Goal: Task Accomplishment & Management: Manage account settings

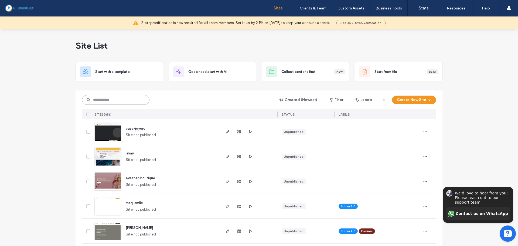
click at [134, 97] on input at bounding box center [115, 100] width 67 height 10
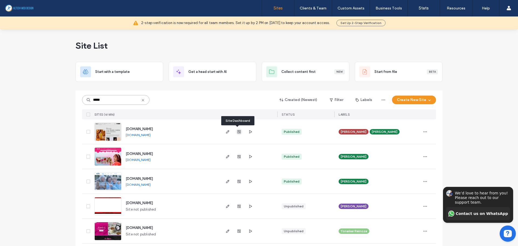
type input "*****"
click at [237, 131] on use "button" at bounding box center [238, 131] width 3 height 3
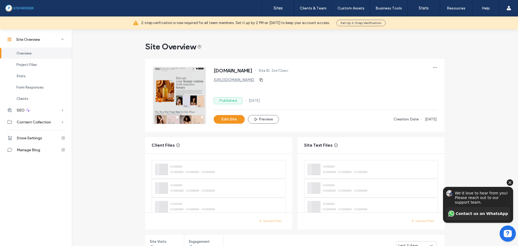
click at [512, 183] on icon "Hide invitation" at bounding box center [510, 182] width 6 height 6
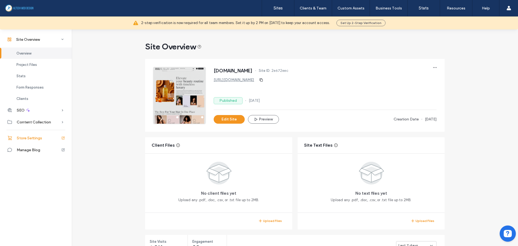
click at [33, 139] on span "Store Settings" at bounding box center [29, 138] width 25 height 5
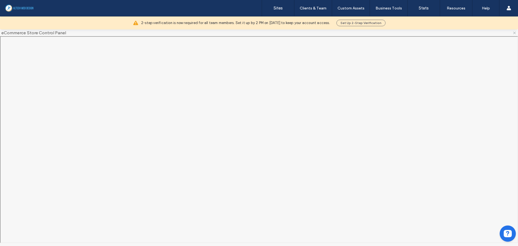
click at [514, 35] on span at bounding box center [514, 32] width 4 height 7
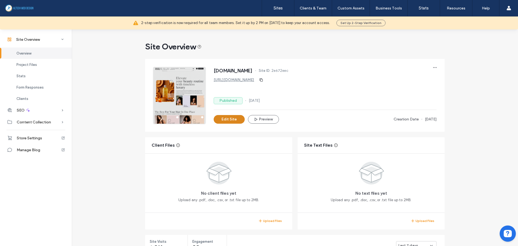
click at [231, 121] on button "Edit Site" at bounding box center [229, 119] width 31 height 9
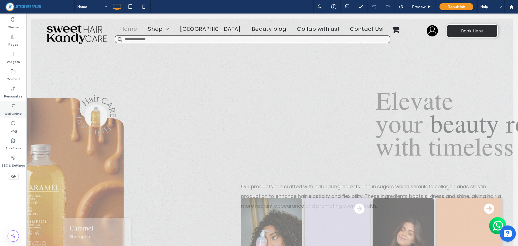
click at [12, 110] on label "Sell Online" at bounding box center [13, 112] width 16 height 8
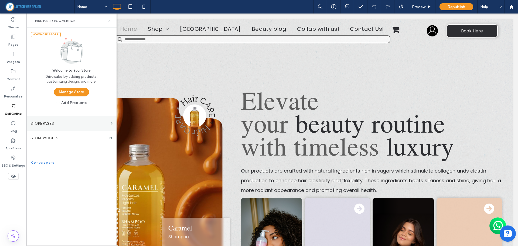
click at [56, 128] on section "STORE PAGES" at bounding box center [71, 123] width 90 height 15
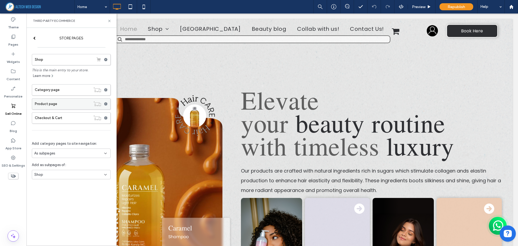
click at [54, 106] on label "Product page" at bounding box center [63, 103] width 56 height 11
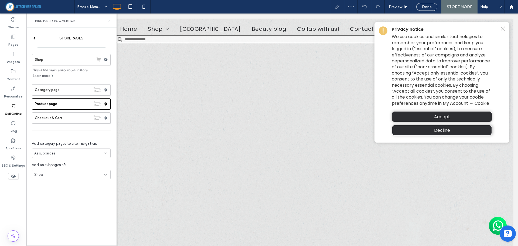
click at [110, 22] on icon at bounding box center [109, 21] width 4 height 4
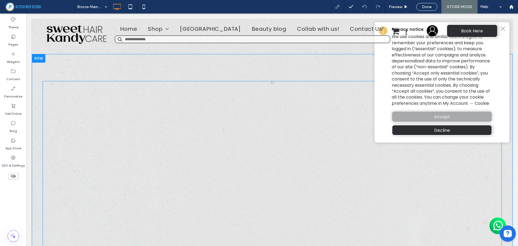
click at [439, 117] on span "Accept" at bounding box center [442, 116] width 16 height 7
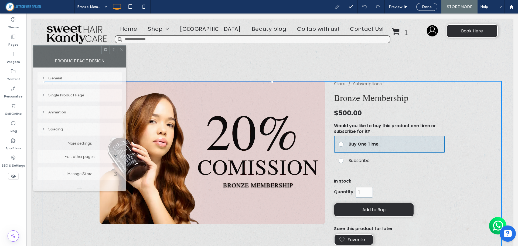
drag, startPoint x: 73, startPoint y: 58, endPoint x: 75, endPoint y: 53, distance: 5.0
click at [75, 53] on div at bounding box center [67, 50] width 68 height 8
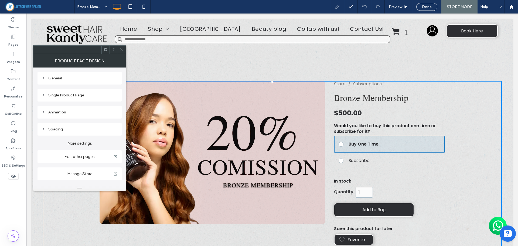
click at [63, 98] on div "Single Product Page" at bounding box center [80, 94] width 76 height 7
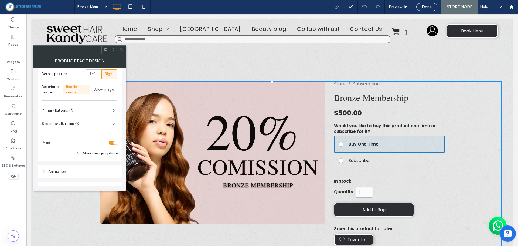
scroll to position [135, 0]
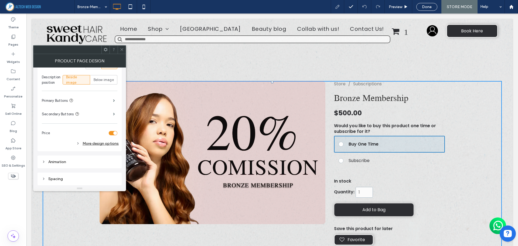
click at [107, 141] on div "More design options" at bounding box center [80, 143] width 77 height 7
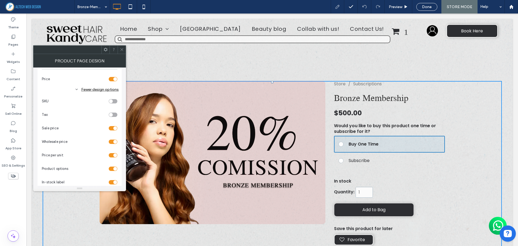
scroll to position [216, 0]
click at [112, 126] on div "toggle" at bounding box center [113, 128] width 9 height 4
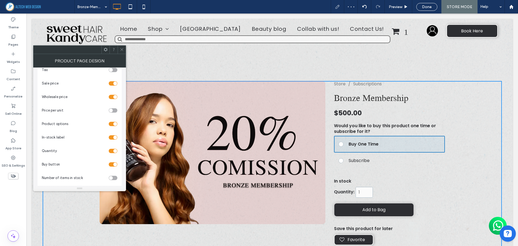
scroll to position [243, 0]
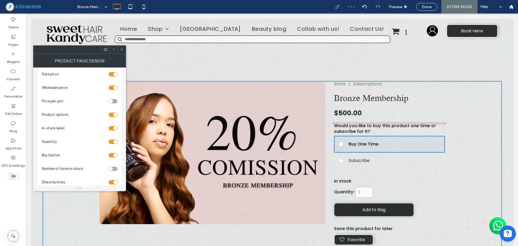
click at [112, 114] on div "toggle" at bounding box center [113, 115] width 9 height 4
click at [112, 114] on div "toggle" at bounding box center [111, 115] width 4 height 4
click at [112, 114] on div "toggle" at bounding box center [113, 115] width 9 height 4
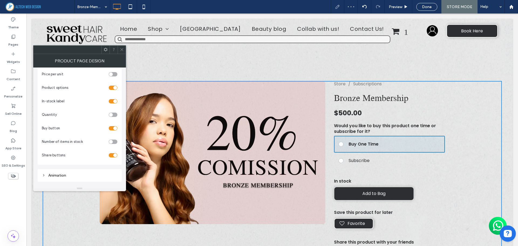
click at [112, 114] on div "toggle" at bounding box center [111, 115] width 4 height 4
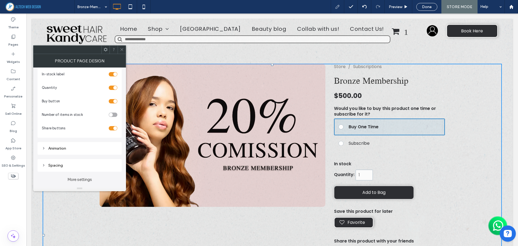
scroll to position [27, 0]
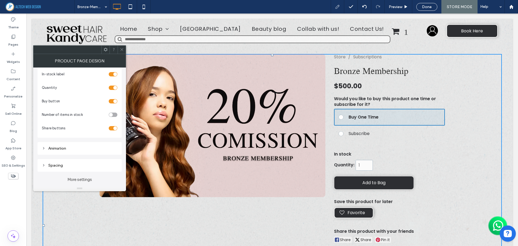
click at [121, 52] on span at bounding box center [122, 50] width 4 height 8
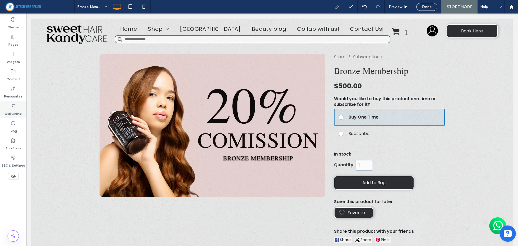
click at [14, 110] on label "Sell Online" at bounding box center [13, 112] width 16 height 8
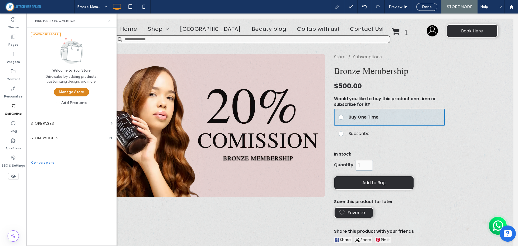
click at [69, 91] on button "Manage Store" at bounding box center [71, 92] width 35 height 9
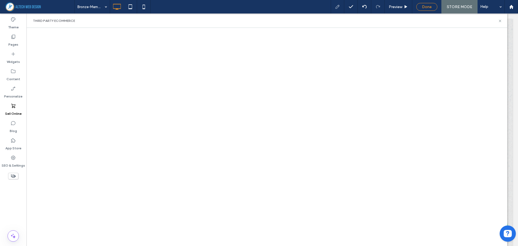
click at [427, 5] on span "Done" at bounding box center [427, 7] width 10 height 5
click at [500, 21] on icon at bounding box center [500, 21] width 4 height 4
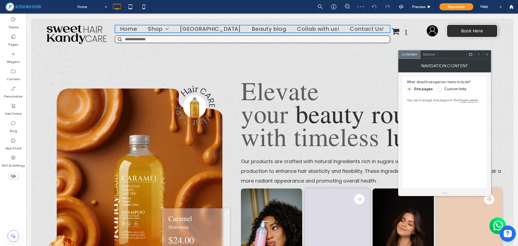
scroll to position [27, 0]
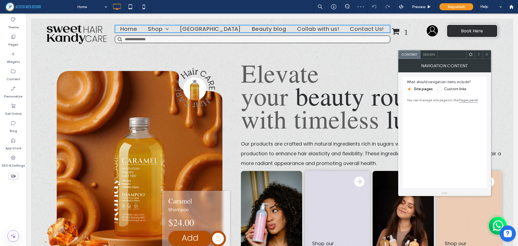
drag, startPoint x: 487, startPoint y: 56, endPoint x: 479, endPoint y: 50, distance: 9.4
click at [485, 55] on icon at bounding box center [487, 54] width 4 height 4
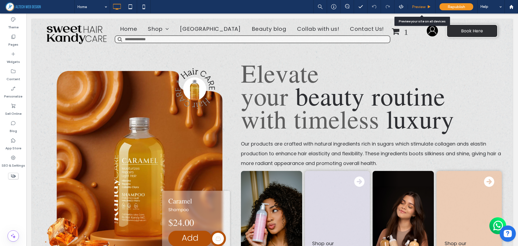
click at [412, 5] on div "Preview" at bounding box center [421, 7] width 27 height 5
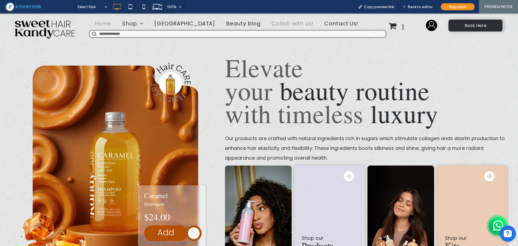
click at [296, 24] on span "Collab with us!" at bounding box center [292, 27] width 42 height 8
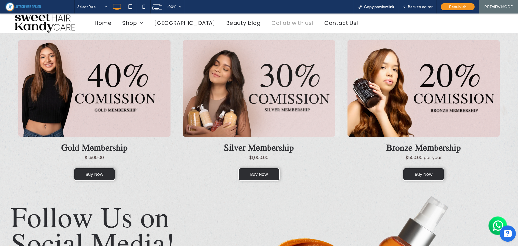
scroll to position [216, 0]
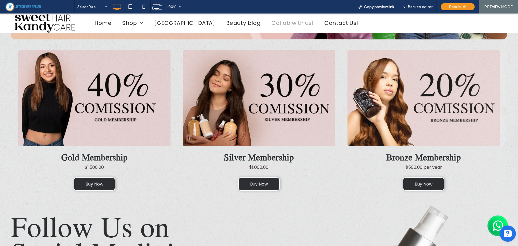
click at [432, 103] on link at bounding box center [424, 98] width 162 height 96
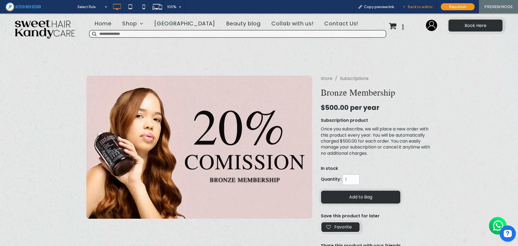
click at [423, 8] on span "Back to editor" at bounding box center [420, 7] width 25 height 5
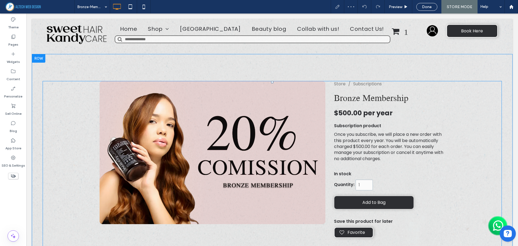
click at [386, 173] on span at bounding box center [272, 248] width 459 height 335
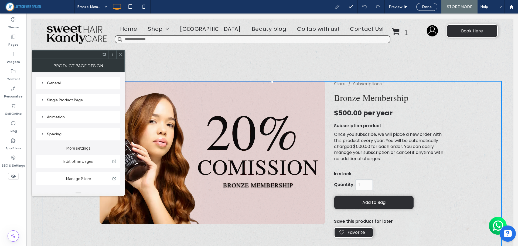
click at [43, 83] on use at bounding box center [42, 83] width 1 height 2
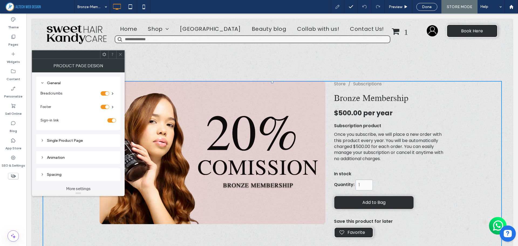
click at [50, 140] on div "Single Product Page" at bounding box center [78, 140] width 76 height 5
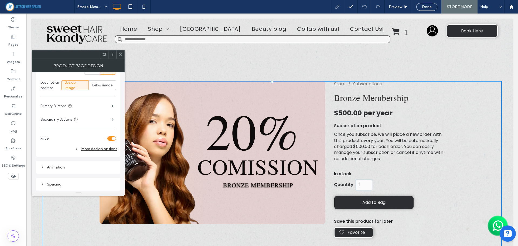
scroll to position [135, 0]
click at [77, 148] on use at bounding box center [76, 148] width 1 height 2
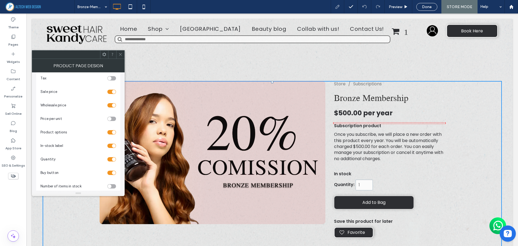
scroll to position [243, 0]
click at [109, 147] on div "toggle" at bounding box center [111, 146] width 9 height 4
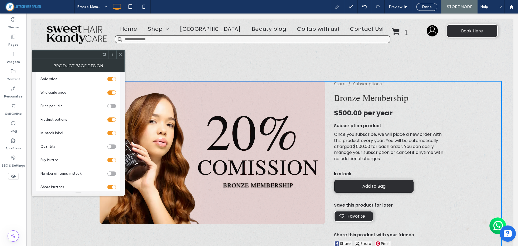
click at [110, 146] on div "toggle" at bounding box center [110, 147] width 4 height 4
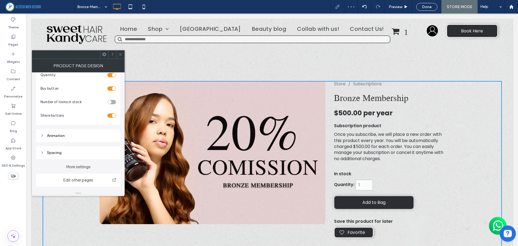
scroll to position [324, 0]
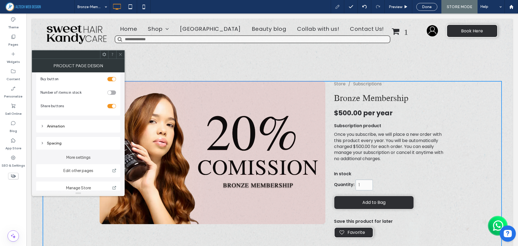
click at [121, 56] on icon at bounding box center [120, 54] width 4 height 4
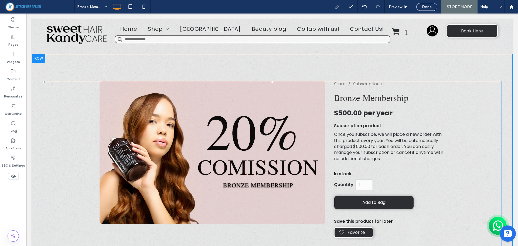
click at [421, 99] on span at bounding box center [272, 248] width 459 height 335
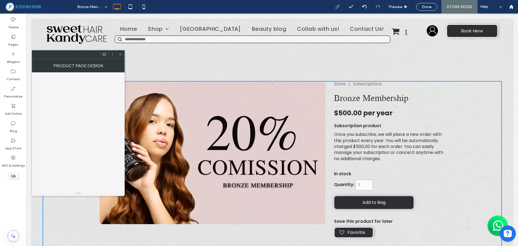
click at [103, 53] on use at bounding box center [105, 55] width 4 height 4
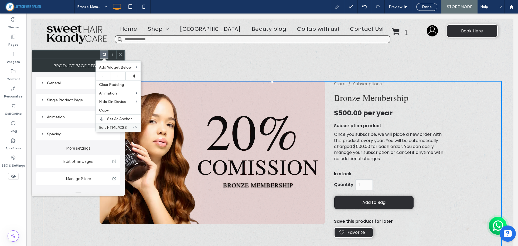
click at [124, 126] on span "Edit HTML/CSS" at bounding box center [113, 127] width 28 height 5
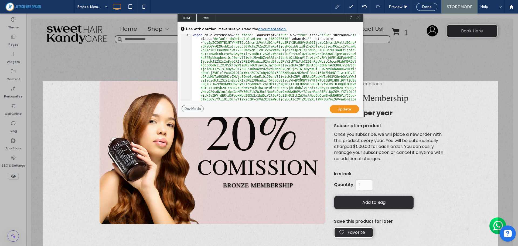
scroll to position [32, 0]
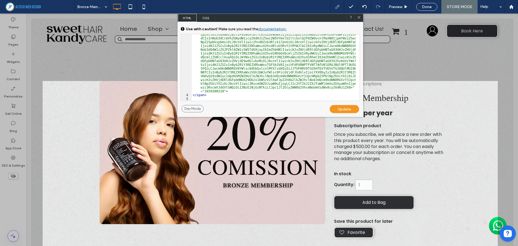
click at [203, 15] on span "CSS" at bounding box center [206, 18] width 19 height 8
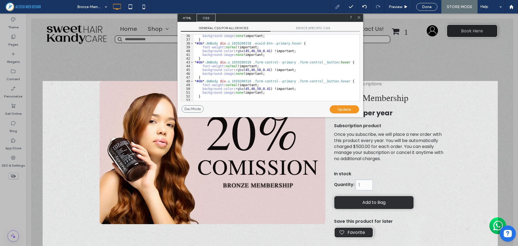
scroll to position [179, 0]
click at [360, 18] on icon at bounding box center [359, 17] width 4 height 4
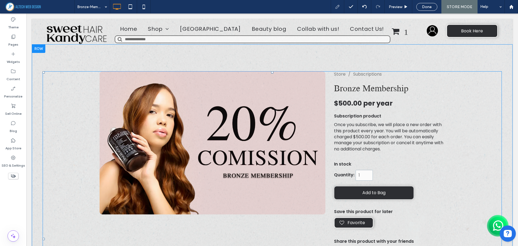
scroll to position [0, 0]
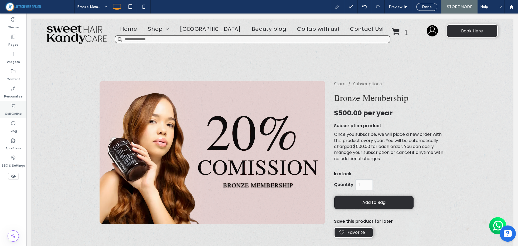
click at [21, 108] on div "Sell Online" at bounding box center [13, 109] width 26 height 17
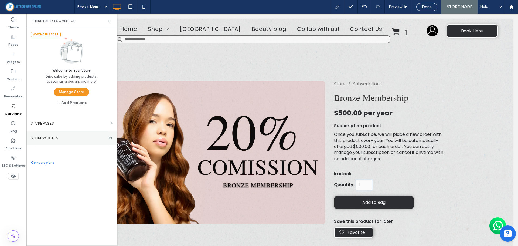
click at [79, 136] on section "STORE WIDGETS" at bounding box center [71, 137] width 90 height 13
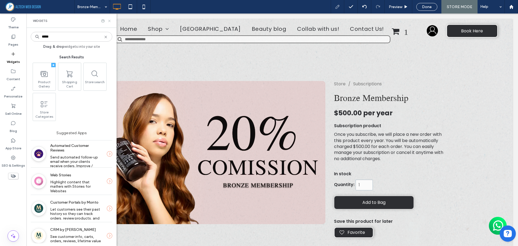
click at [110, 21] on use at bounding box center [109, 21] width 2 height 2
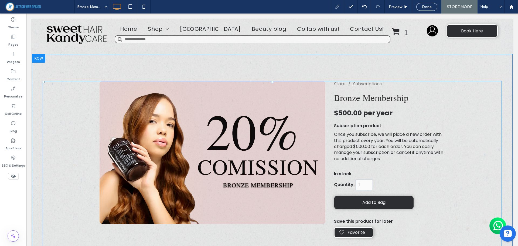
click at [336, 181] on div "Quantity: 1" at bounding box center [374, 184] width 80 height 11
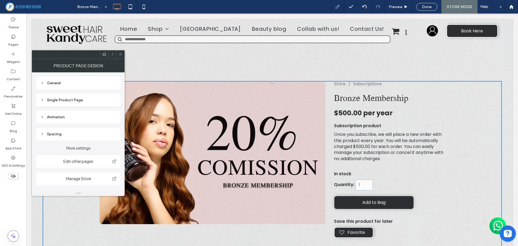
click at [121, 56] on icon at bounding box center [120, 54] width 4 height 4
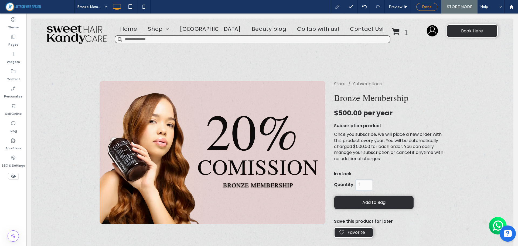
click at [422, 7] on div "Done" at bounding box center [427, 7] width 21 height 5
click at [12, 113] on label "Sell Online" at bounding box center [13, 112] width 16 height 8
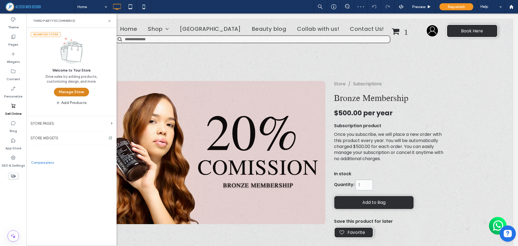
click at [78, 89] on button "Manage Store" at bounding box center [71, 92] width 35 height 9
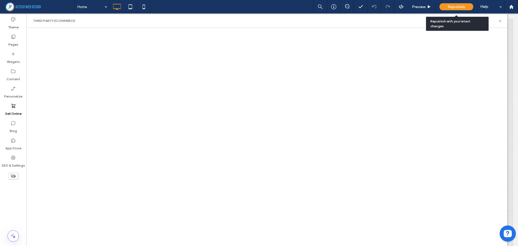
click at [451, 5] on span "Republish" at bounding box center [457, 7] width 18 height 5
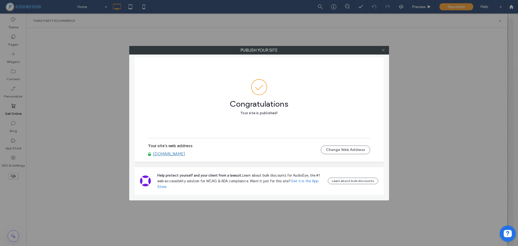
click at [384, 53] on span at bounding box center [383, 50] width 4 height 8
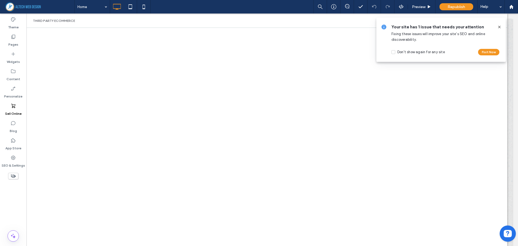
click at [499, 27] on icon at bounding box center [499, 27] width 4 height 4
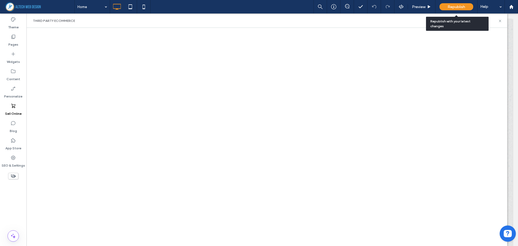
click at [461, 7] on span "Republish" at bounding box center [457, 7] width 18 height 5
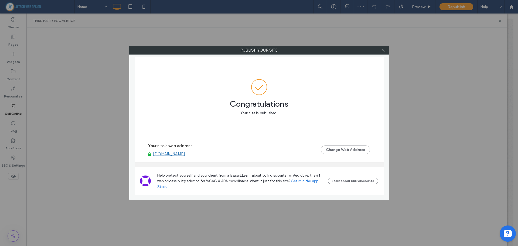
click at [384, 53] on span at bounding box center [383, 50] width 4 height 8
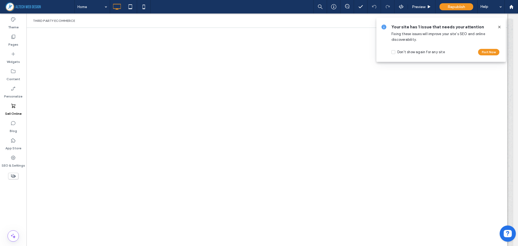
click at [498, 29] on icon at bounding box center [499, 27] width 4 height 4
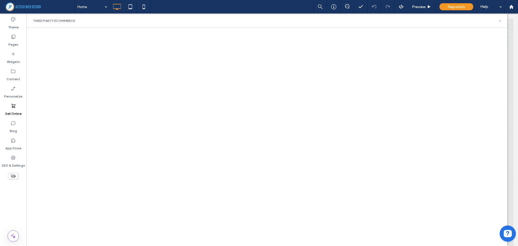
click at [498, 21] on icon at bounding box center [500, 21] width 4 height 4
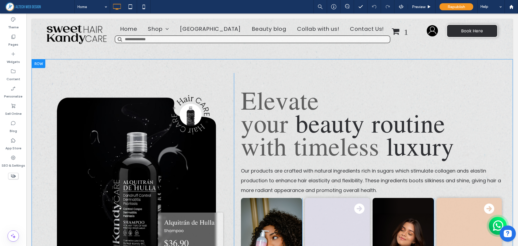
click at [41, 68] on div at bounding box center [38, 63] width 13 height 9
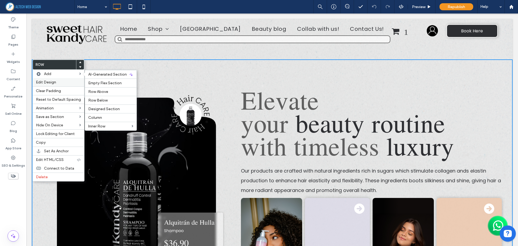
click at [46, 81] on span "Edit Design" at bounding box center [46, 82] width 20 height 5
click at [40, 79] on div "Edit Design" at bounding box center [59, 82] width 52 height 8
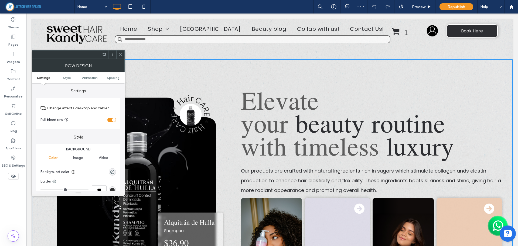
click at [111, 81] on ul "Settings Style Animation Spacing" at bounding box center [78, 77] width 93 height 11
click at [112, 78] on span "Spacing" at bounding box center [113, 78] width 13 height 4
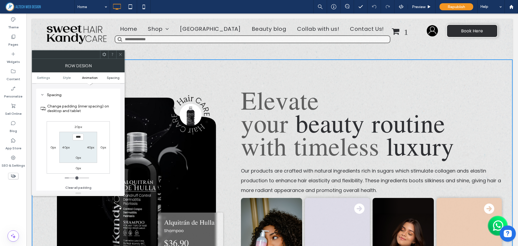
scroll to position [152, 0]
type input "***"
type input "*"
click at [121, 56] on span at bounding box center [120, 54] width 4 height 8
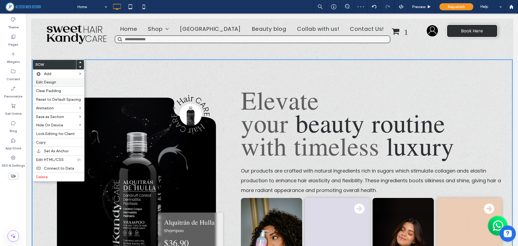
click at [48, 80] on span "Edit Design" at bounding box center [46, 82] width 20 height 5
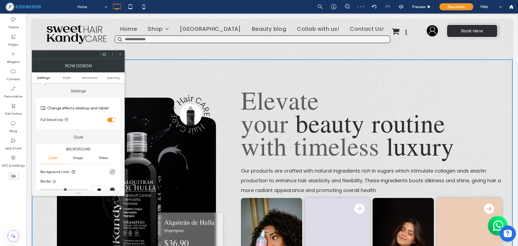
click at [110, 80] on ul "Settings Style Animation Spacing" at bounding box center [78, 77] width 93 height 11
click at [111, 79] on span "Spacing" at bounding box center [113, 78] width 13 height 4
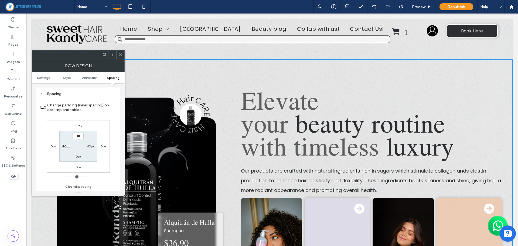
click at [120, 53] on icon at bounding box center [120, 54] width 4 height 4
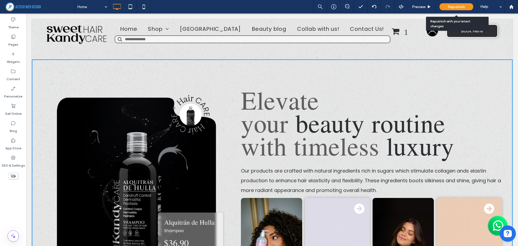
click at [460, 6] on span "Republish" at bounding box center [457, 7] width 18 height 5
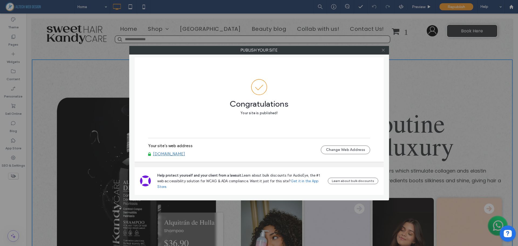
click at [382, 51] on icon at bounding box center [383, 50] width 4 height 4
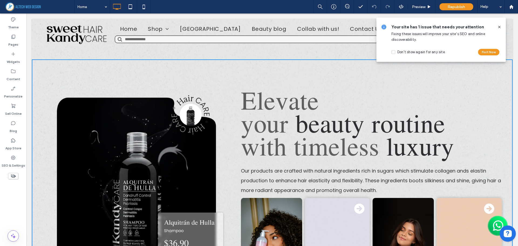
click at [499, 26] on icon at bounding box center [499, 27] width 4 height 4
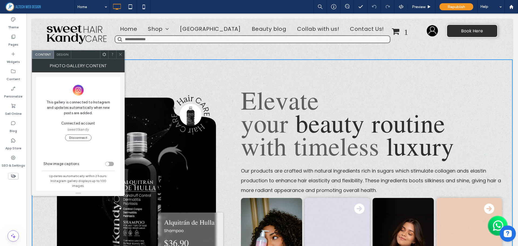
click at [58, 55] on span "Design" at bounding box center [63, 54] width 12 height 4
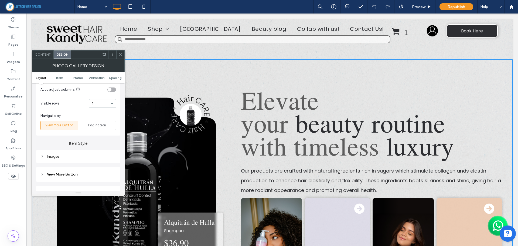
scroll to position [108, 0]
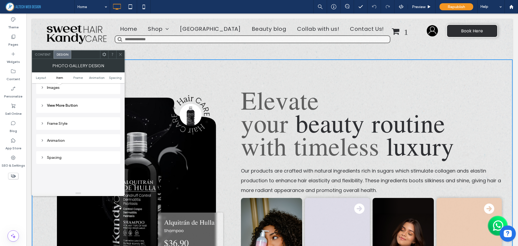
click at [60, 88] on div "Images" at bounding box center [78, 87] width 76 height 5
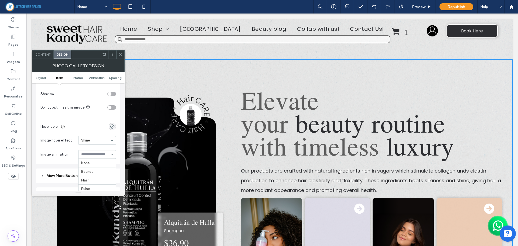
scroll to position [229, 0]
click at [84, 120] on section "Hover color" at bounding box center [78, 126] width 76 height 13
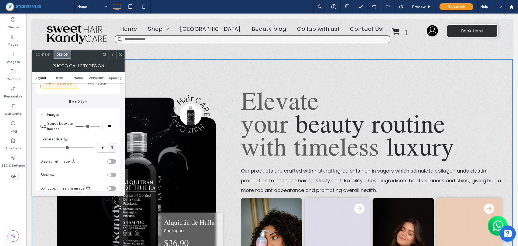
scroll to position [162, 0]
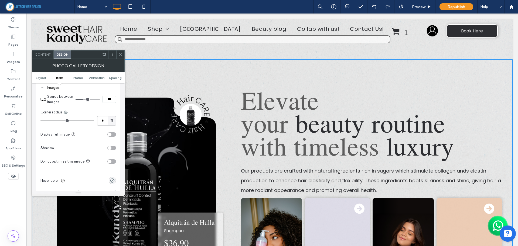
type input "*"
drag, startPoint x: 44, startPoint y: 121, endPoint x: 39, endPoint y: 121, distance: 4.9
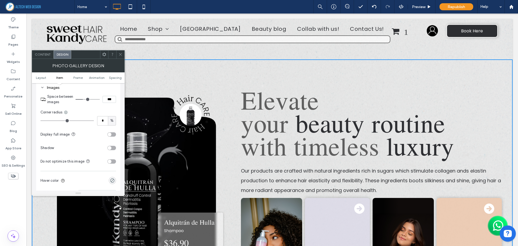
click at [40, 121] on input "range" at bounding box center [66, 120] width 53 height 1
type input "*"
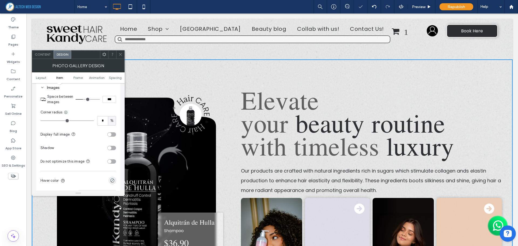
type input "*"
click at [43, 120] on input "range" at bounding box center [66, 120] width 53 height 1
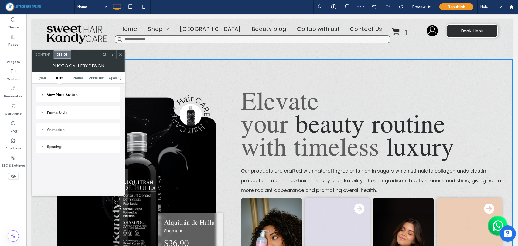
click at [67, 114] on div "Frame Style" at bounding box center [78, 112] width 76 height 5
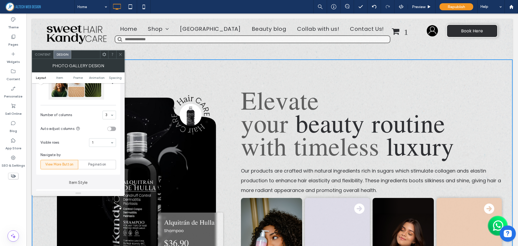
scroll to position [0, 0]
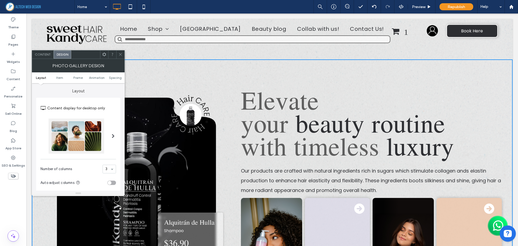
click at [120, 56] on icon at bounding box center [120, 54] width 4 height 4
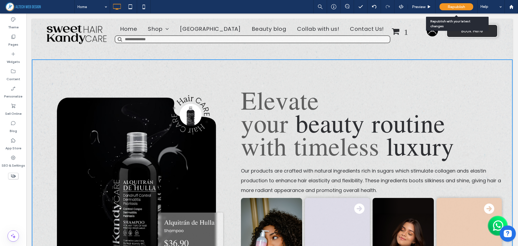
click at [464, 8] on span "Republish" at bounding box center [457, 7] width 18 height 5
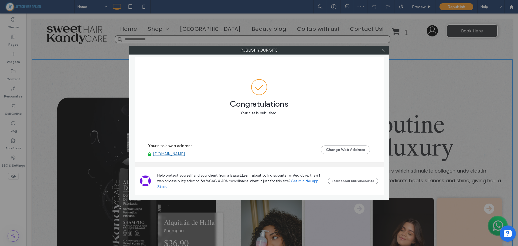
click at [385, 51] on icon at bounding box center [383, 50] width 4 height 4
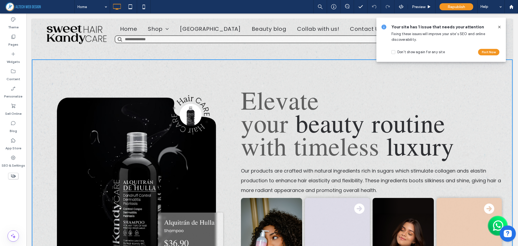
click at [500, 28] on icon at bounding box center [499, 27] width 4 height 4
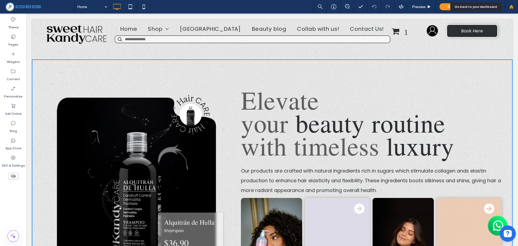
click at [511, 8] on icon at bounding box center [511, 7] width 5 height 5
